Goal: Book appointment/travel/reservation

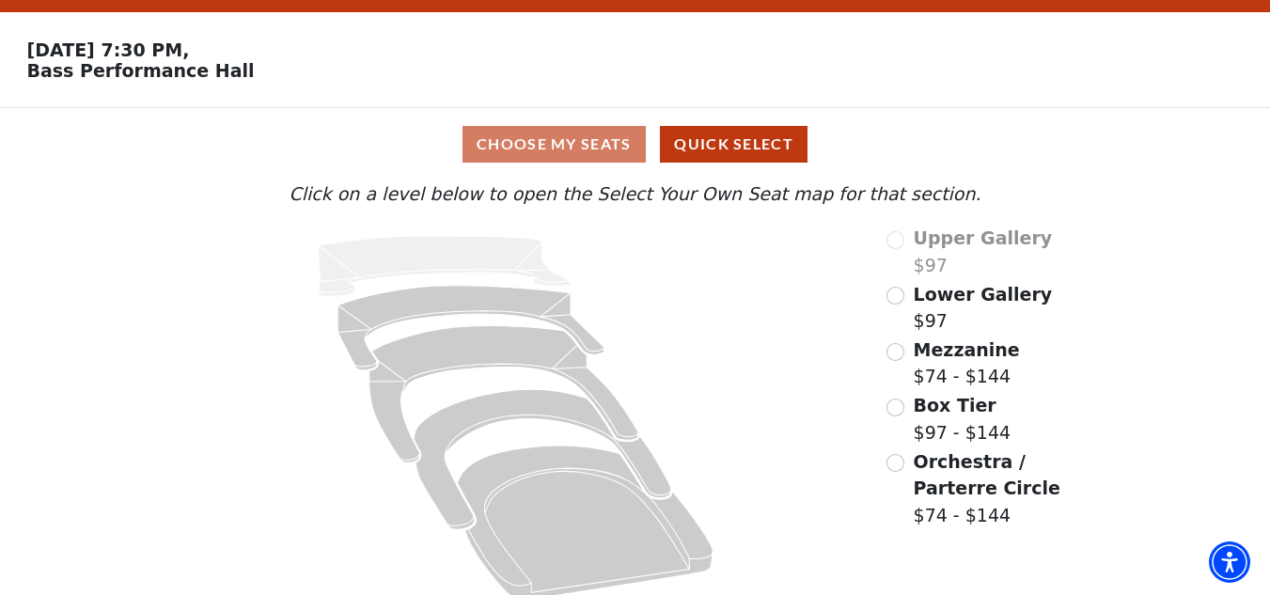
scroll to position [72, 0]
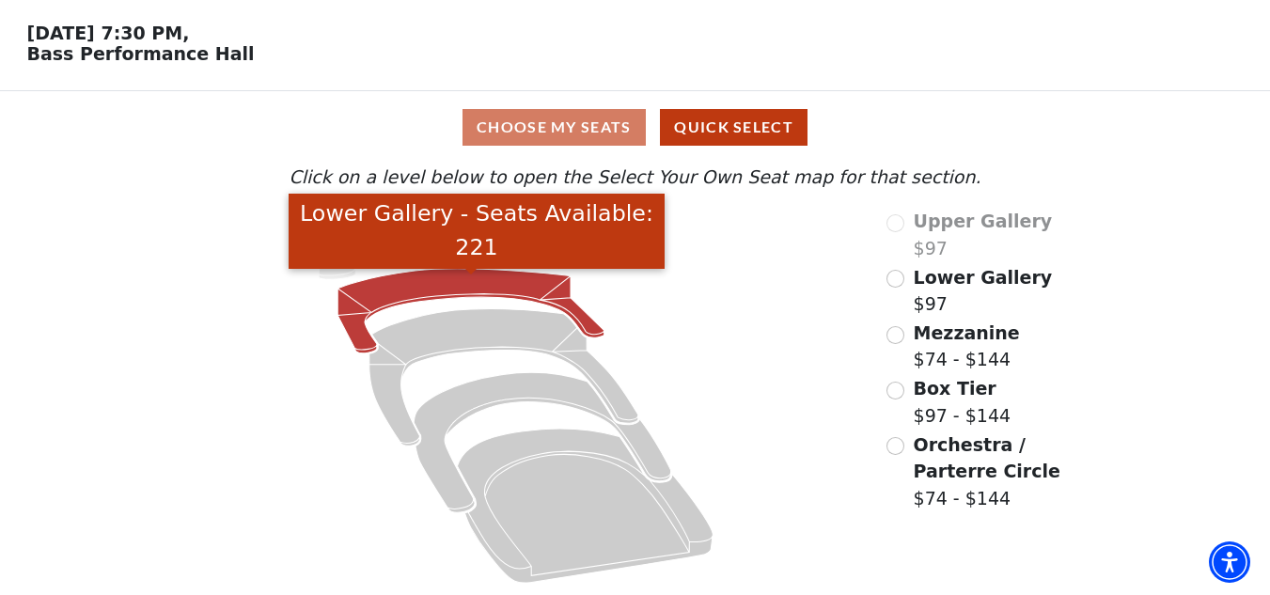
click at [483, 281] on icon "Lower Gallery - Seats Available: 221" at bounding box center [471, 311] width 267 height 85
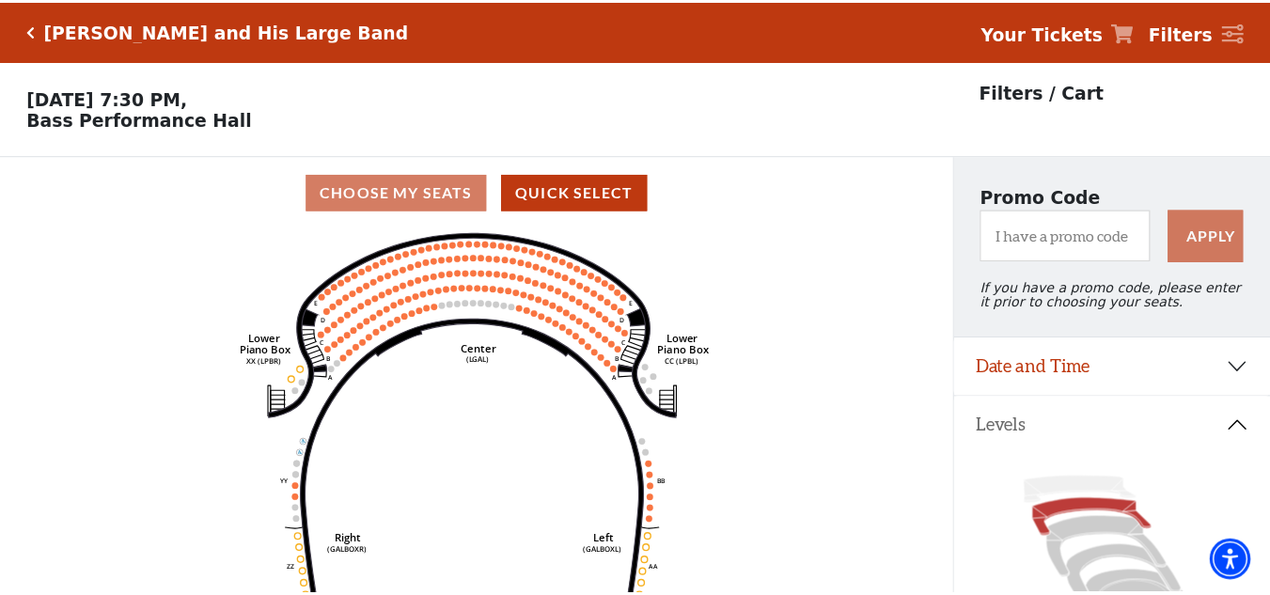
scroll to position [87, 0]
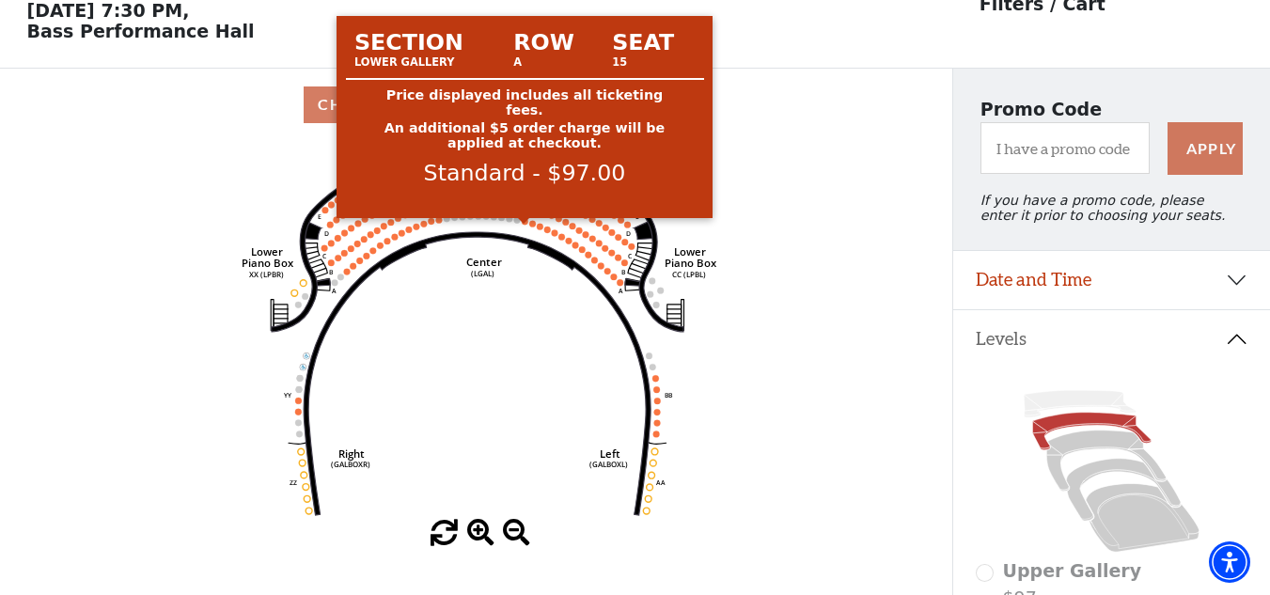
click at [524, 225] on circle at bounding box center [525, 221] width 7 height 7
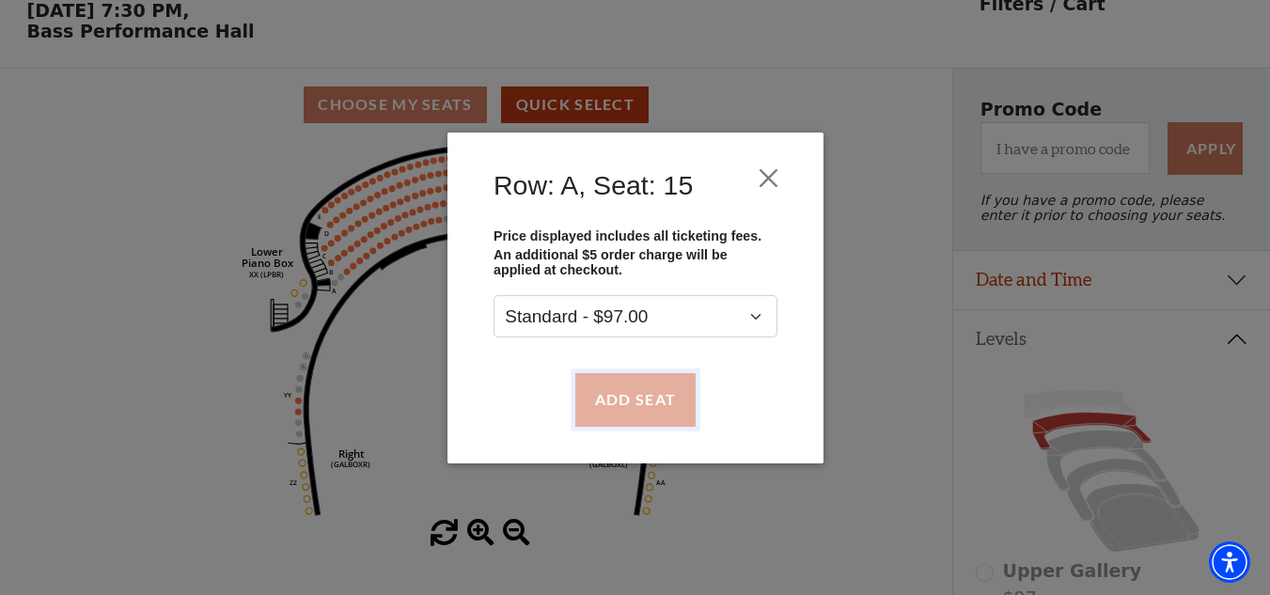
click at [637, 396] on button "Add Seat" at bounding box center [634, 399] width 120 height 53
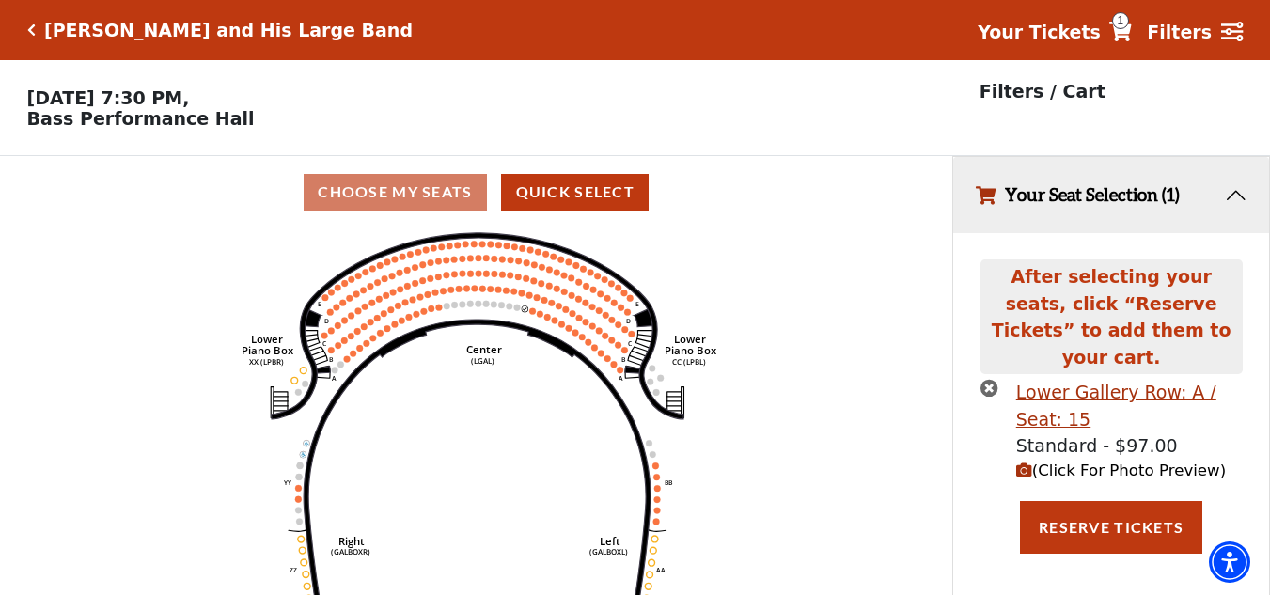
scroll to position [46, 0]
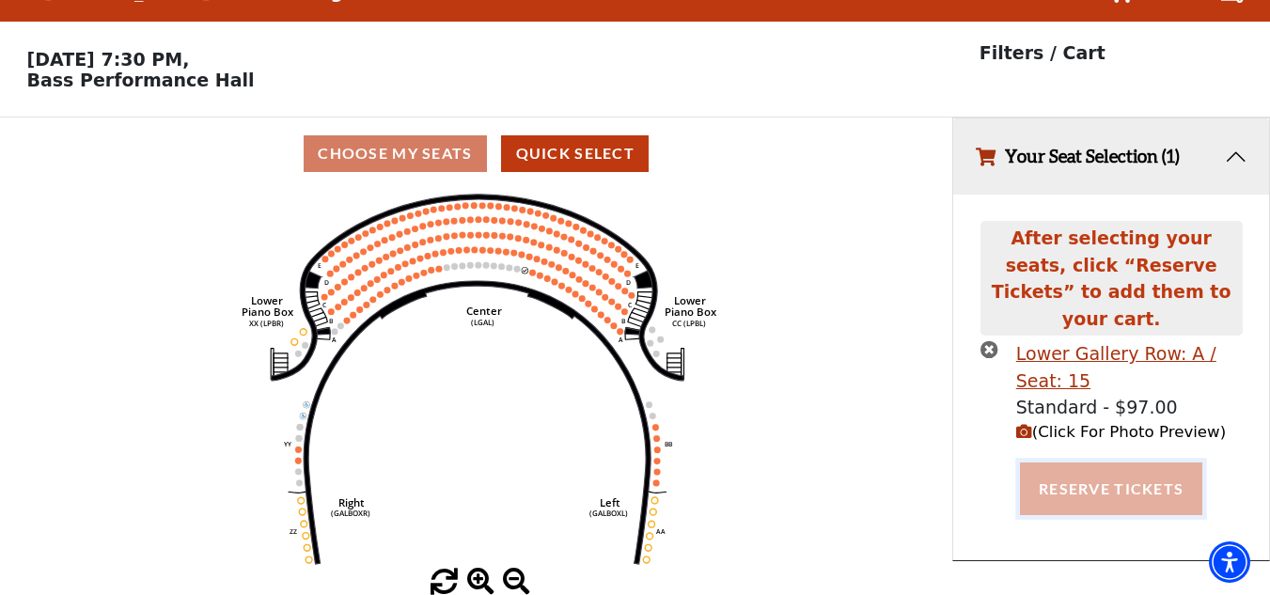
click at [1109, 463] on button "Reserve Tickets" at bounding box center [1111, 488] width 182 height 53
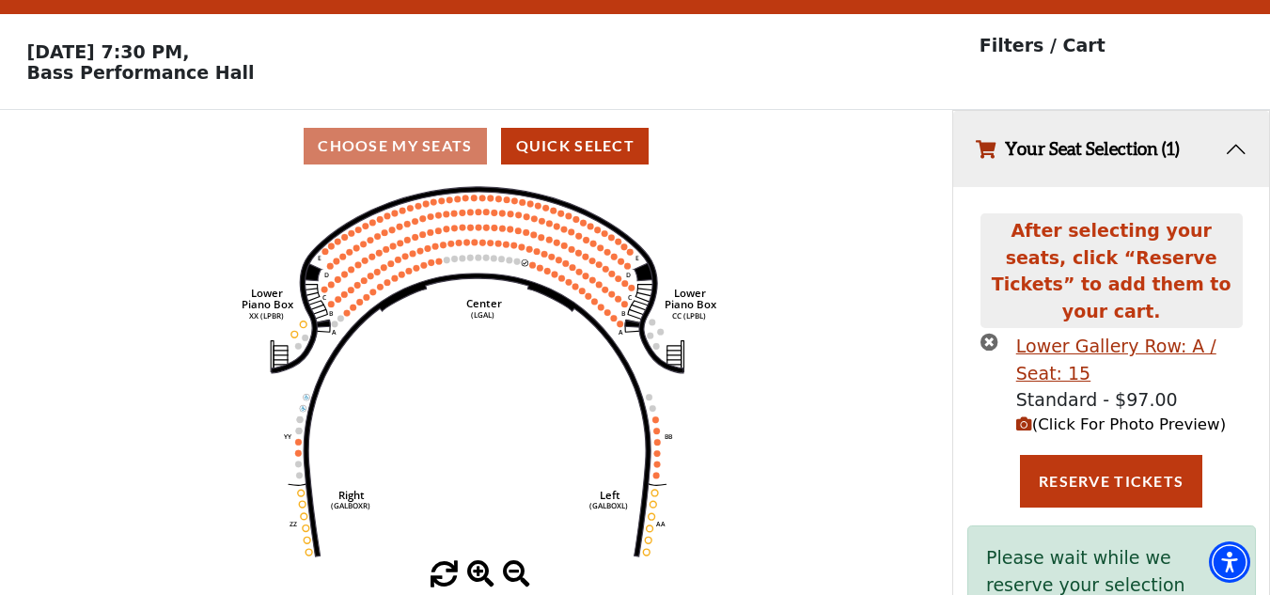
scroll to position [94, 0]
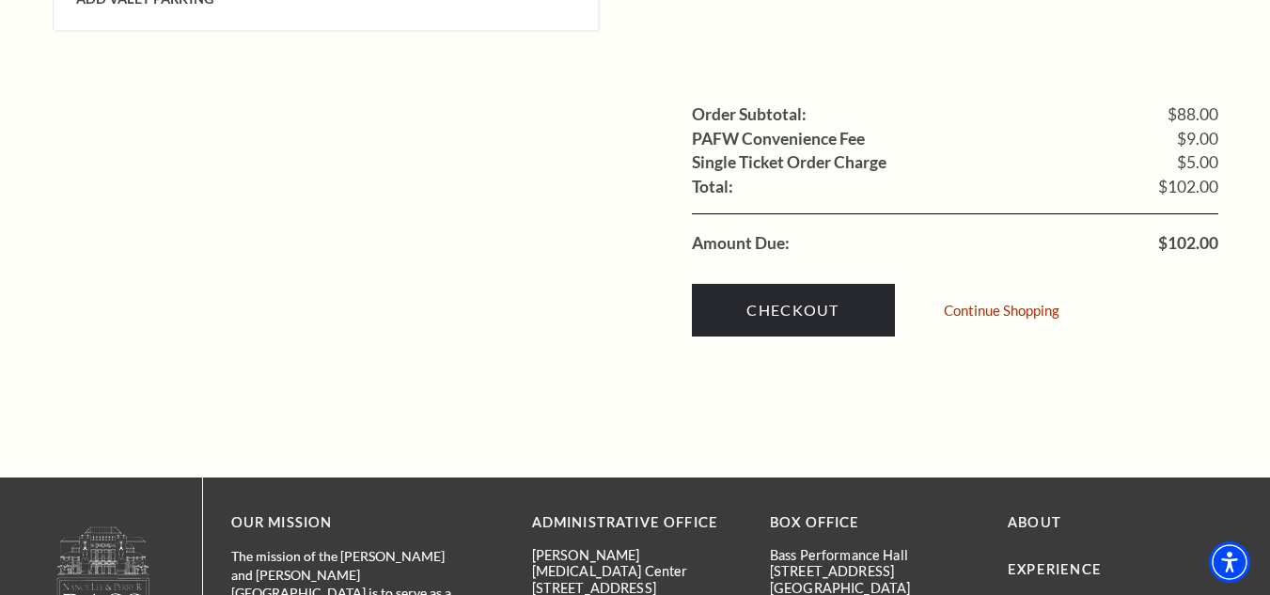
scroll to position [1880, 0]
